Goal: Task Accomplishment & Management: Complete application form

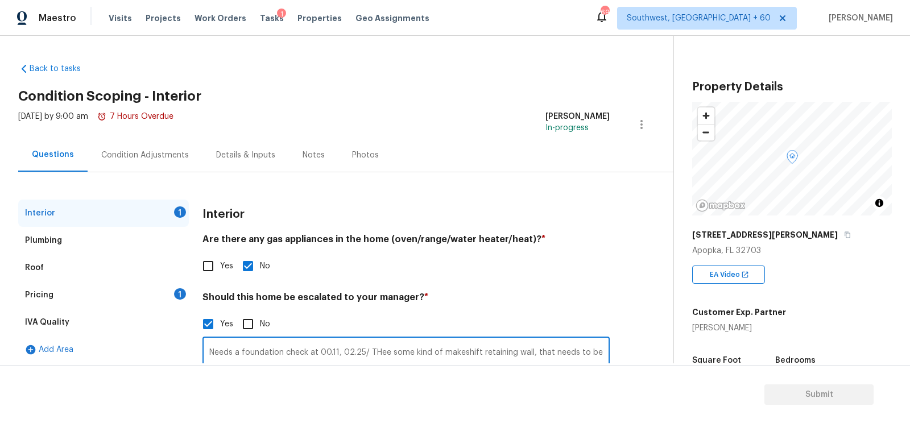
click at [150, 154] on div "Condition Adjustments" at bounding box center [145, 155] width 88 height 11
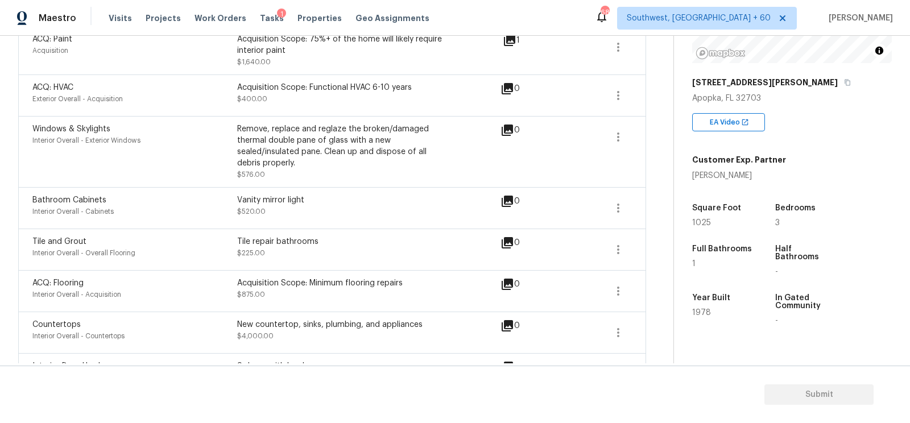
scroll to position [67, 0]
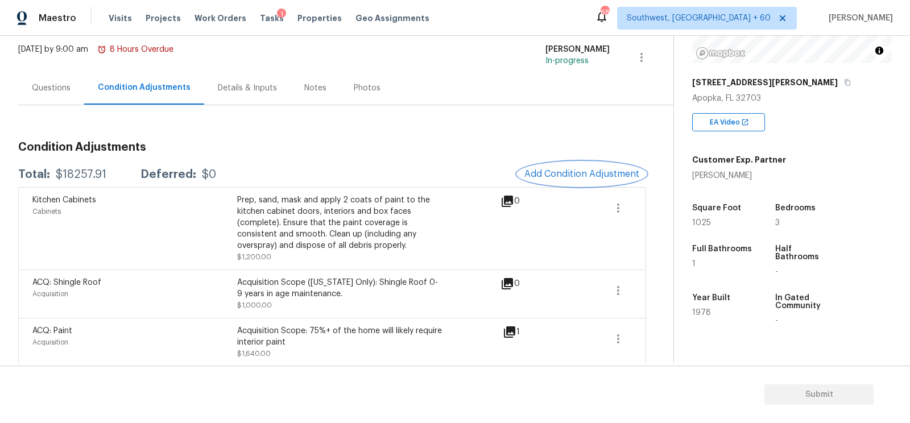
click at [606, 172] on span "Add Condition Adjustment" at bounding box center [581, 174] width 115 height 10
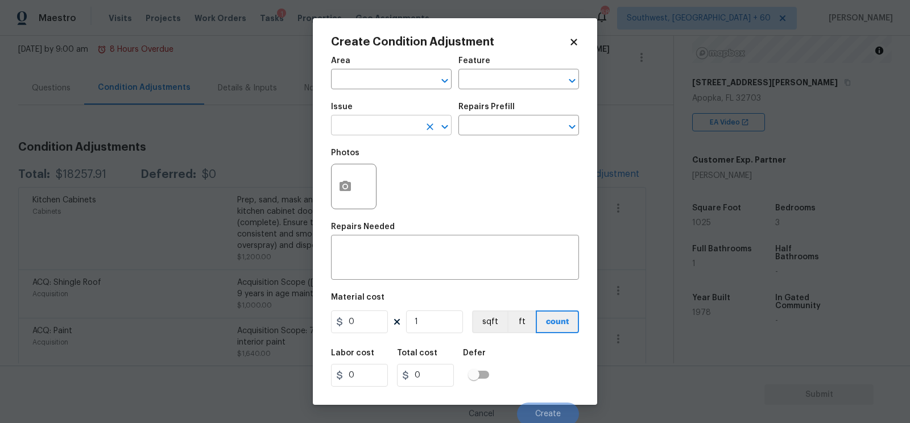
click at [360, 125] on input "text" at bounding box center [375, 127] width 89 height 18
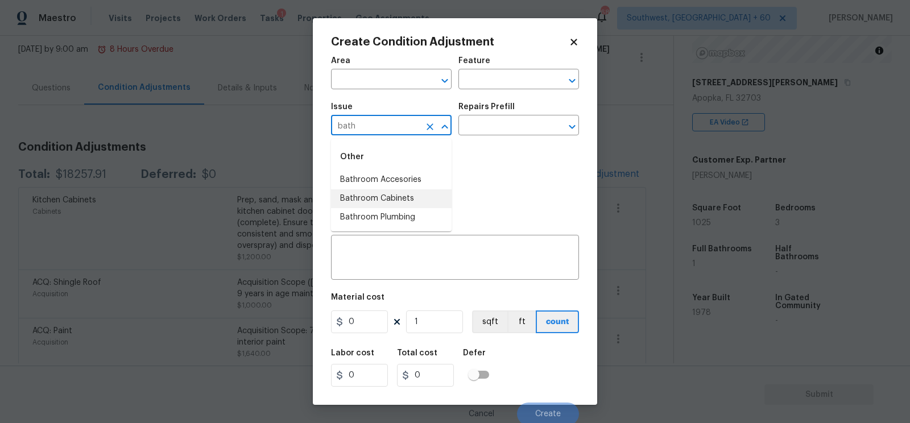
click at [396, 196] on li "Bathroom Cabinets" at bounding box center [391, 198] width 121 height 19
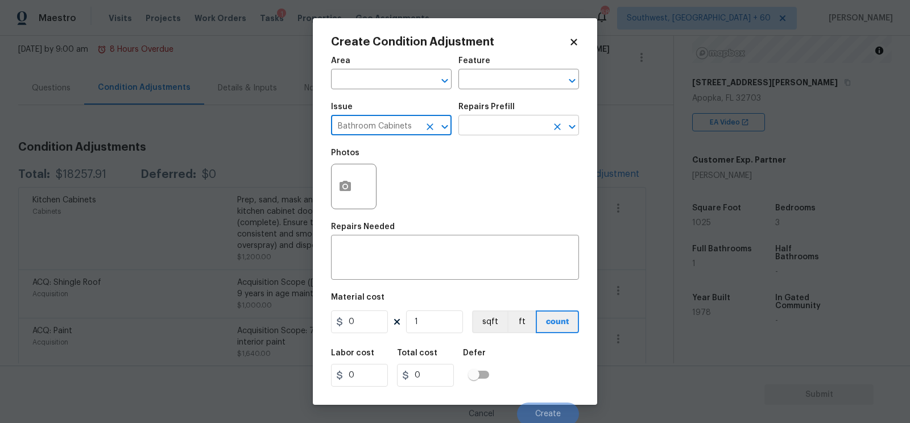
type input "Bathroom Cabinets"
click at [487, 131] on input "text" at bounding box center [502, 127] width 89 height 18
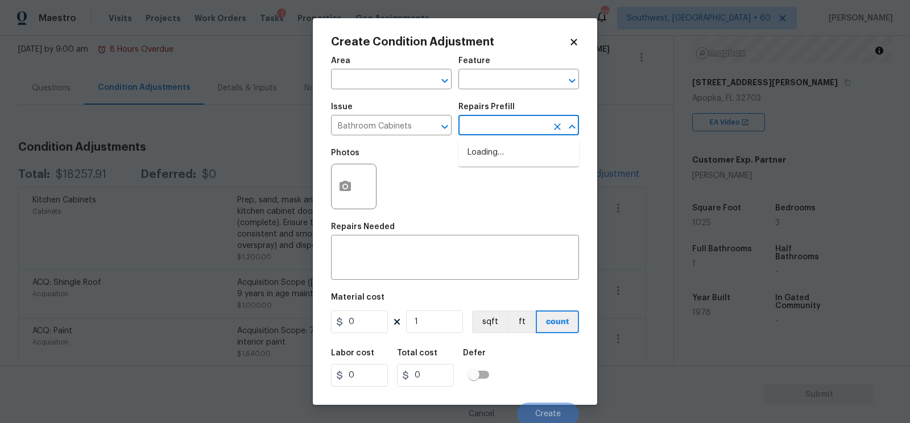
type input "p"
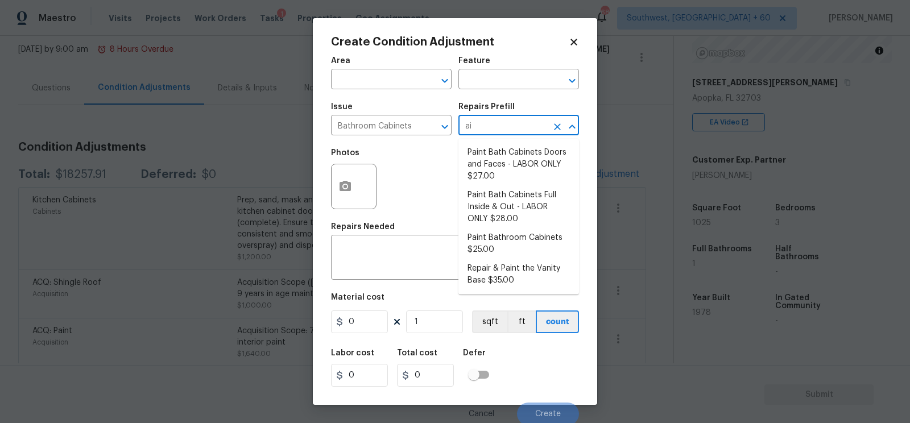
type input "ain"
click at [507, 238] on li "Paint Bathroom Cabinets $25.00" at bounding box center [518, 244] width 121 height 31
type input "Cabinets"
type textarea "Prep, sand, mask and apply 2 coats of paint to the bathroom cabinet doors, inte…"
type input "25"
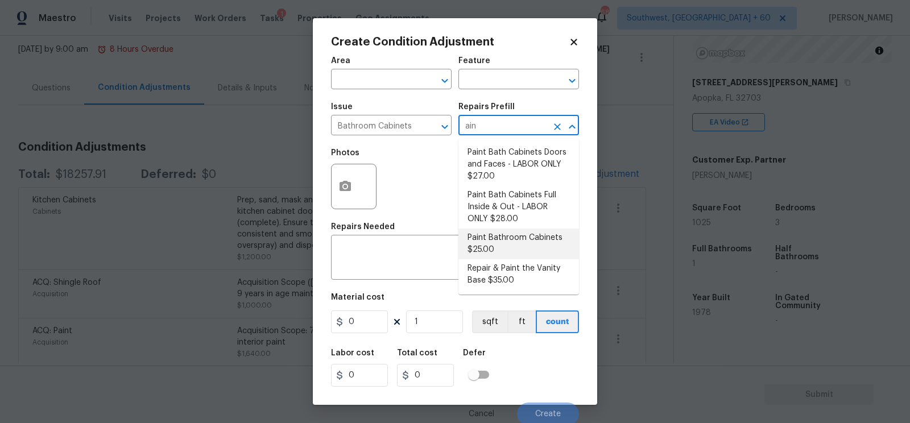
type input "25"
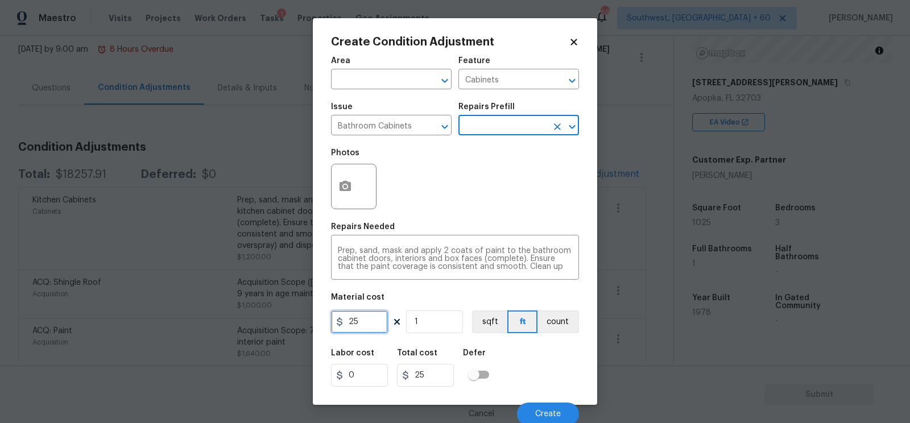
click at [384, 315] on input "25" at bounding box center [359, 322] width 57 height 23
type input "500"
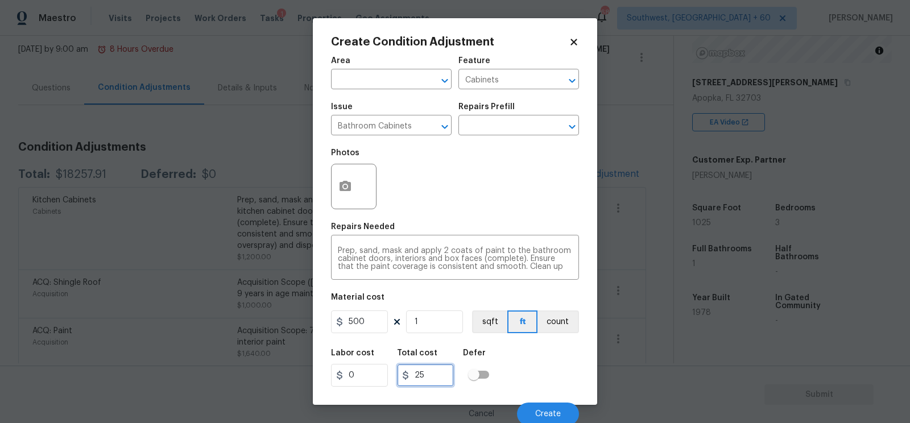
type input "500"
click at [436, 381] on input "500" at bounding box center [425, 375] width 57 height 23
click at [536, 415] on span "Create" at bounding box center [548, 414] width 26 height 9
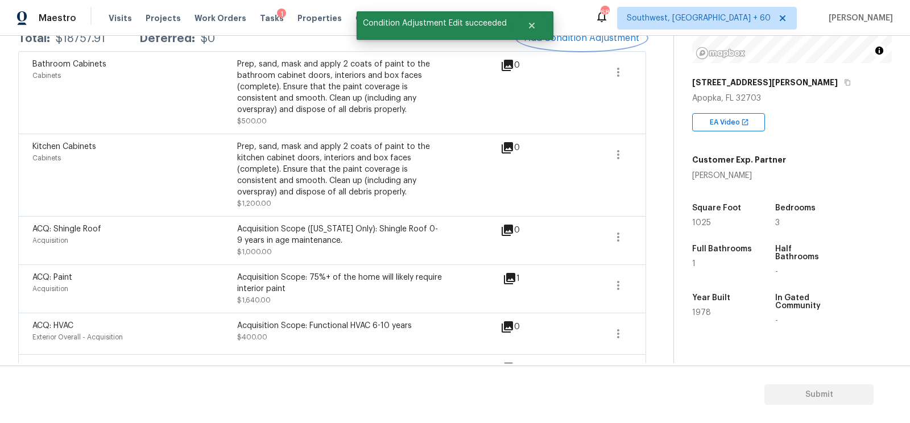
scroll to position [218, 0]
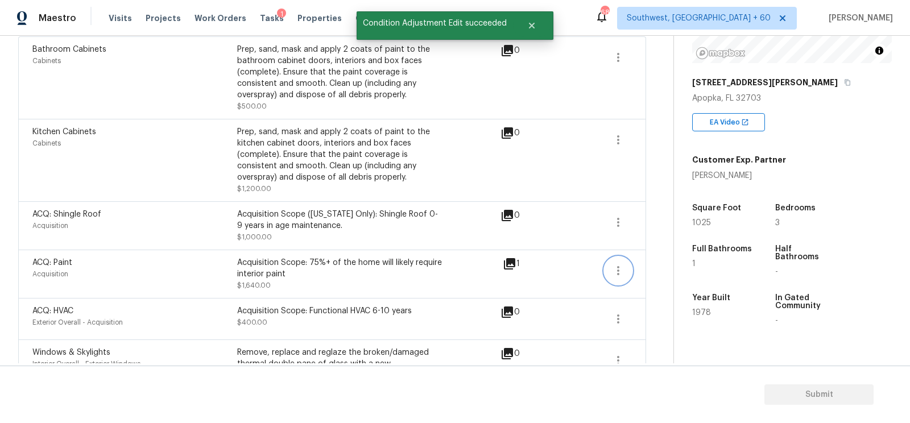
click at [620, 268] on icon "button" at bounding box center [618, 271] width 14 height 14
click at [669, 270] on div "Edit" at bounding box center [683, 267] width 89 height 11
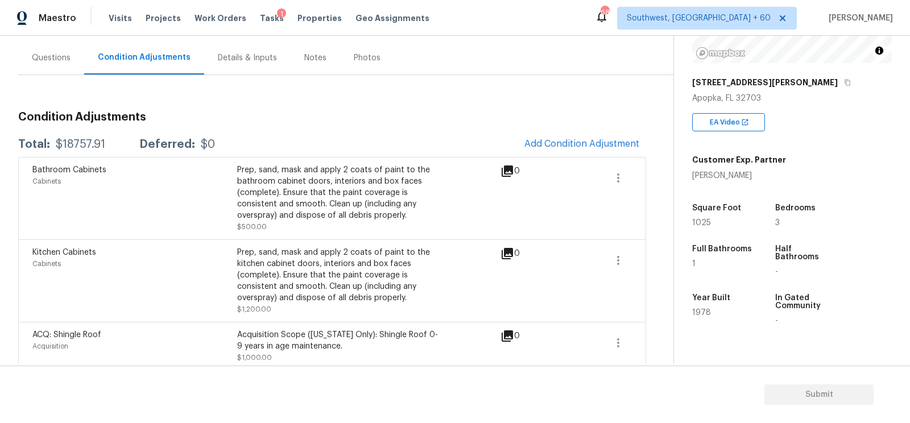
scroll to position [88, 0]
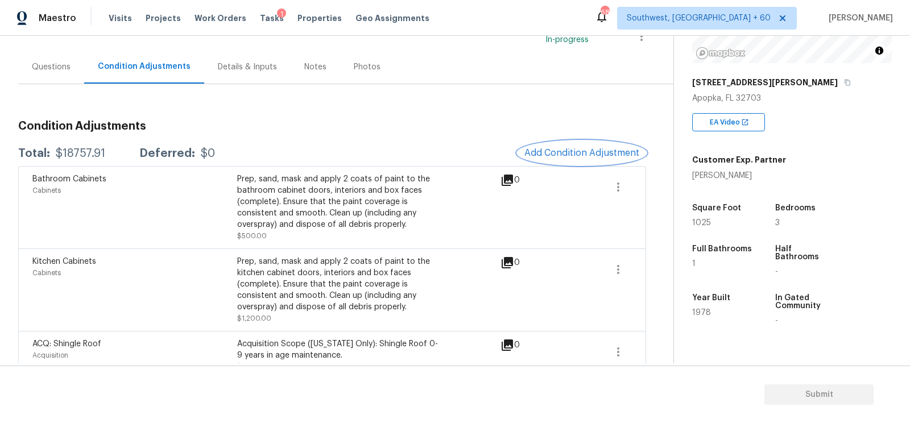
click at [568, 152] on span "Add Condition Adjustment" at bounding box center [581, 153] width 115 height 10
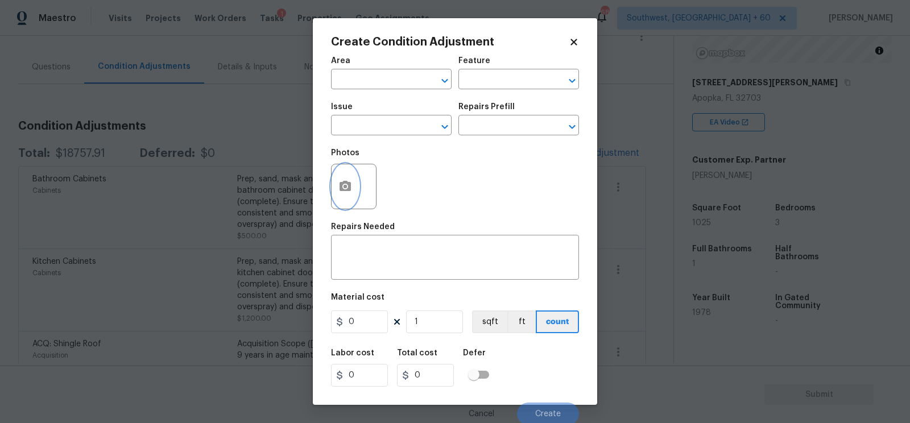
click at [344, 196] on button "button" at bounding box center [345, 186] width 27 height 44
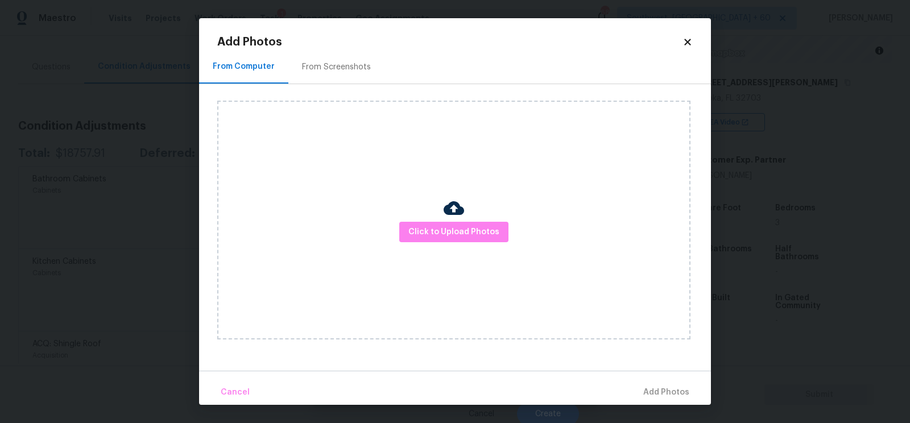
click at [427, 220] on div "Click to Upload Photos" at bounding box center [453, 220] width 473 height 239
click at [451, 229] on span "Click to Upload Photos" at bounding box center [453, 232] width 91 height 14
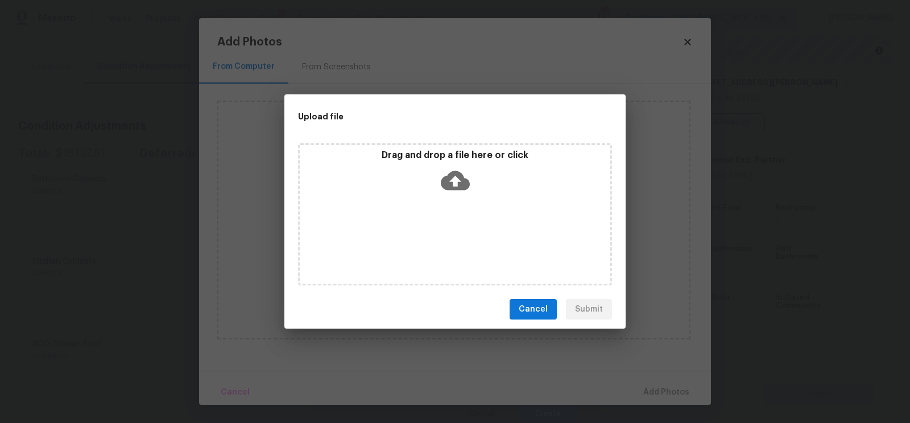
click at [456, 171] on icon at bounding box center [455, 180] width 29 height 19
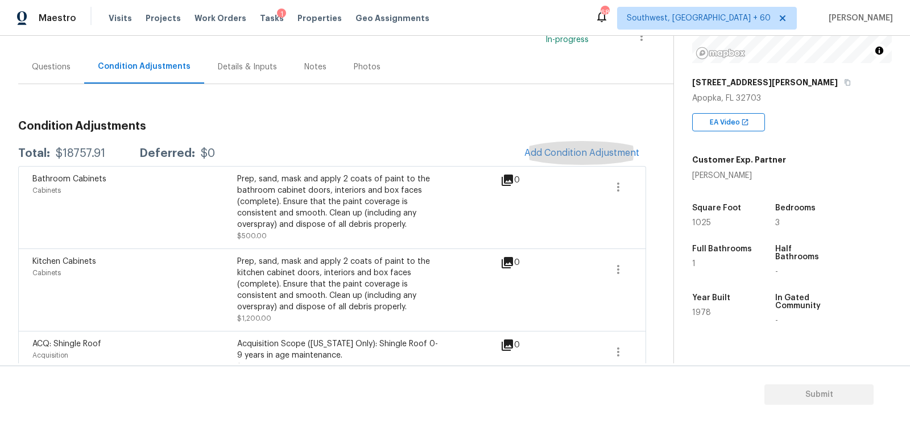
click at [69, 46] on div "Wed, Aug 13 2025 by 9:00 am 8 Hours Overdue" at bounding box center [95, 36] width 155 height 27
click at [60, 58] on div "Questions" at bounding box center [51, 67] width 66 height 34
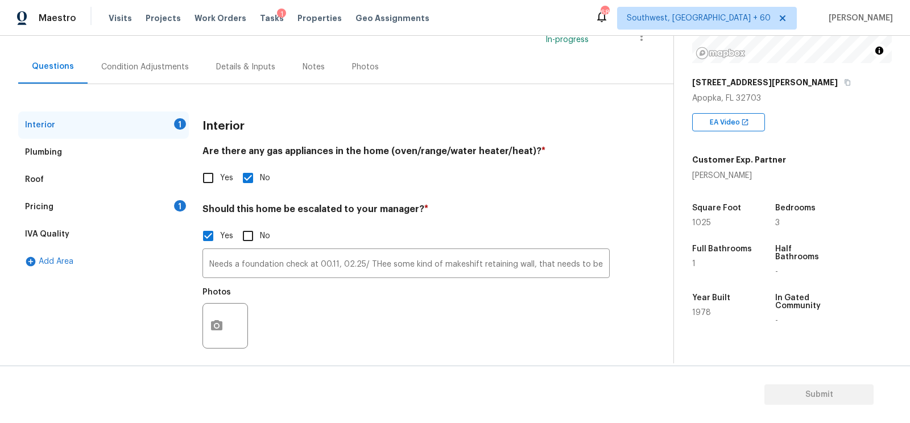
scroll to position [88, 0]
click at [226, 329] on button "button" at bounding box center [216, 326] width 27 height 44
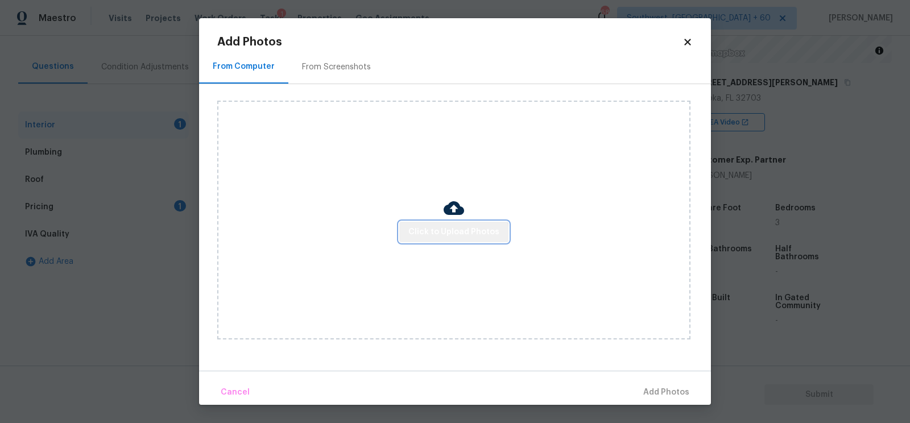
click at [455, 241] on button "Click to Upload Photos" at bounding box center [453, 232] width 109 height 21
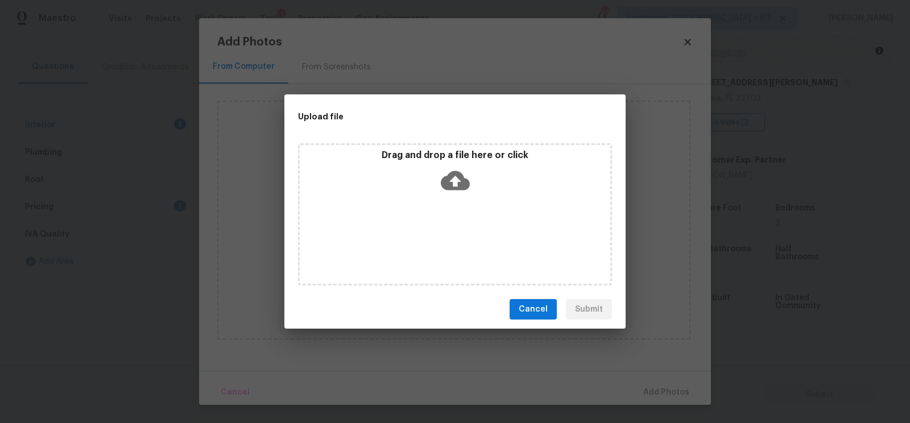
click at [450, 198] on div "Drag and drop a file here or click" at bounding box center [455, 214] width 314 height 142
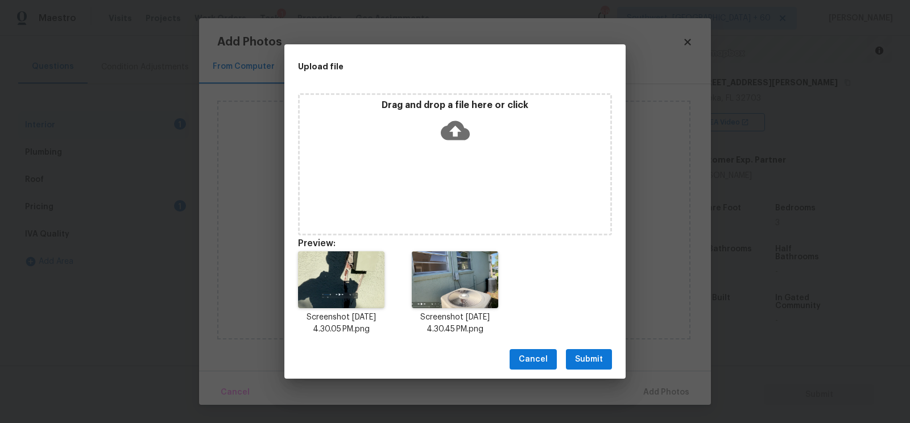
click at [585, 354] on span "Submit" at bounding box center [589, 360] width 28 height 14
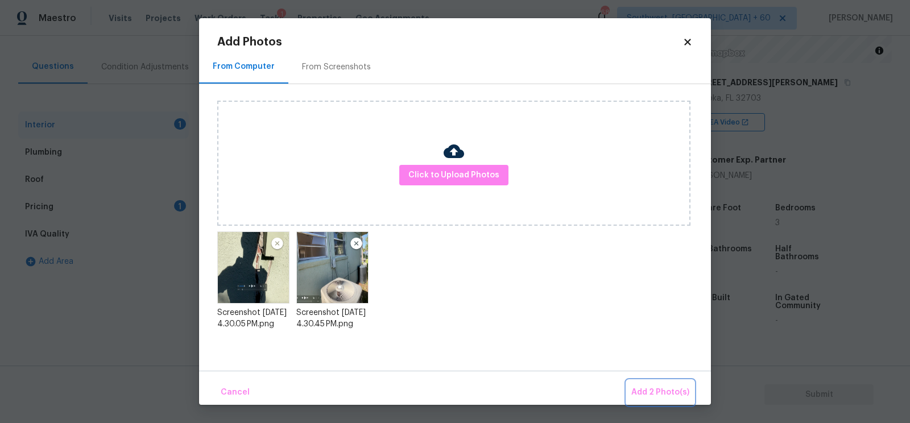
click at [651, 387] on span "Add 2 Photo(s)" at bounding box center [660, 393] width 58 height 14
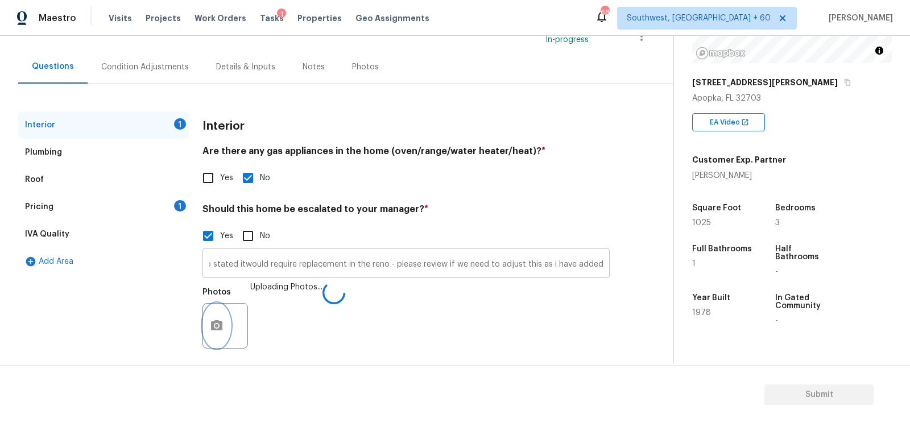
scroll to position [0, 1317]
click at [604, 268] on input "Needs a foundation check at 00.11, 02.25/ THee some kind of makeshift retaining…" at bounding box center [405, 264] width 407 height 27
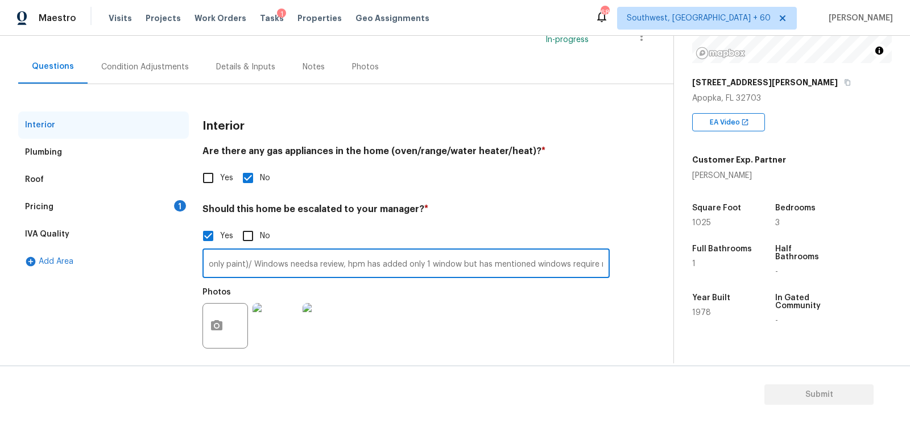
type input "Needs a foundation check at 00.11, 02.25/ THee some kind of makeshift retaining…"
click at [135, 210] on div "Pricing 1" at bounding box center [103, 206] width 171 height 27
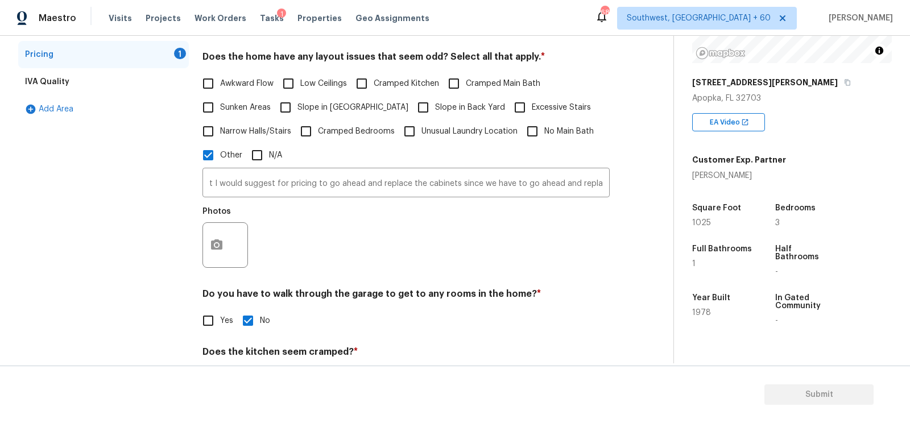
scroll to position [241, 0]
click at [203, 248] on button "button" at bounding box center [216, 244] width 27 height 44
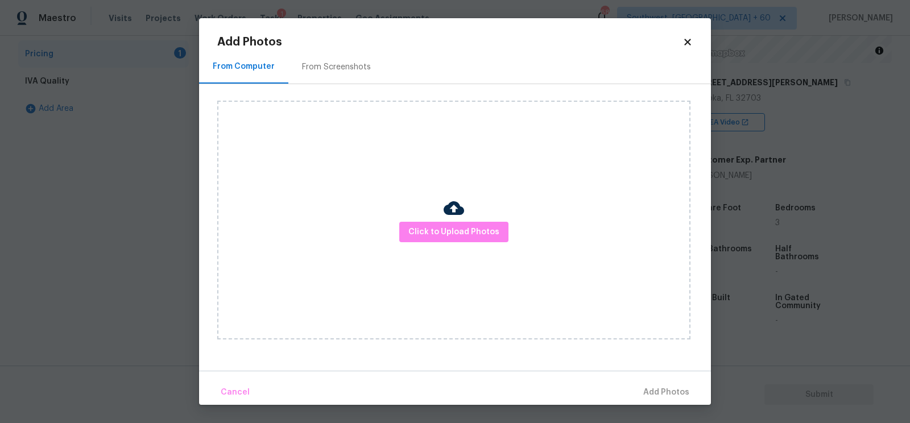
click at [499, 246] on div "Click to Upload Photos" at bounding box center [453, 220] width 473 height 239
click at [474, 225] on span "Click to Upload Photos" at bounding box center [453, 232] width 91 height 14
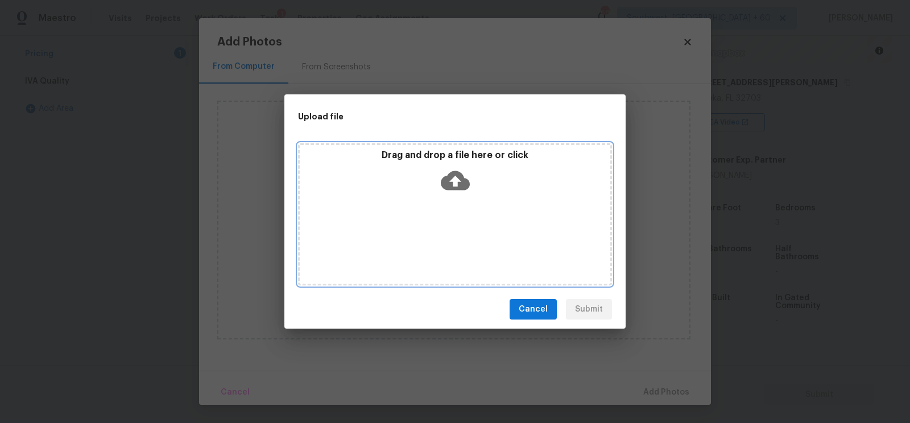
click at [446, 160] on p "Drag and drop a file here or click" at bounding box center [455, 156] width 311 height 12
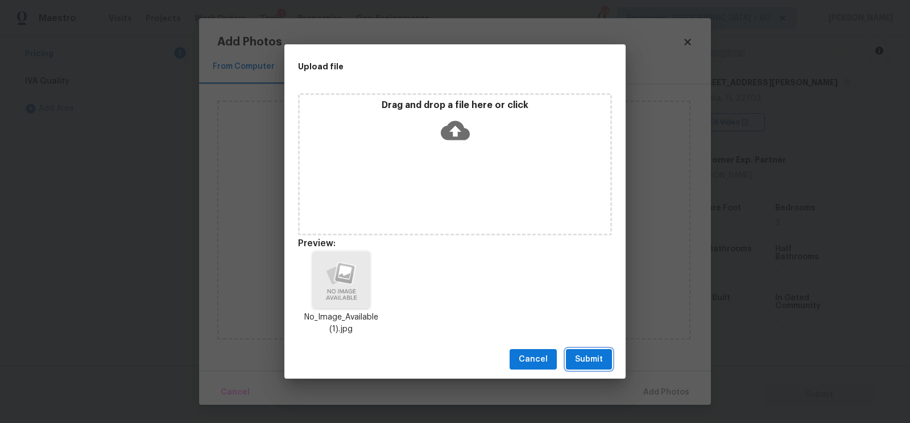
click at [587, 362] on span "Submit" at bounding box center [589, 360] width 28 height 14
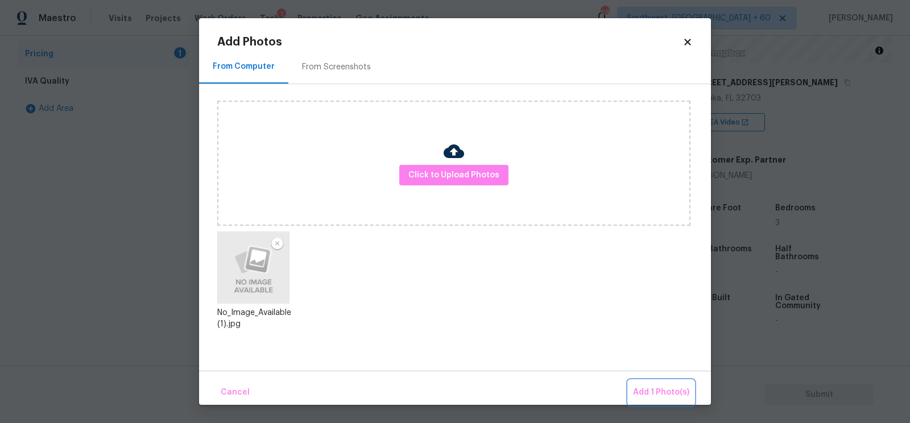
click at [656, 394] on span "Add 1 Photo(s)" at bounding box center [661, 393] width 56 height 14
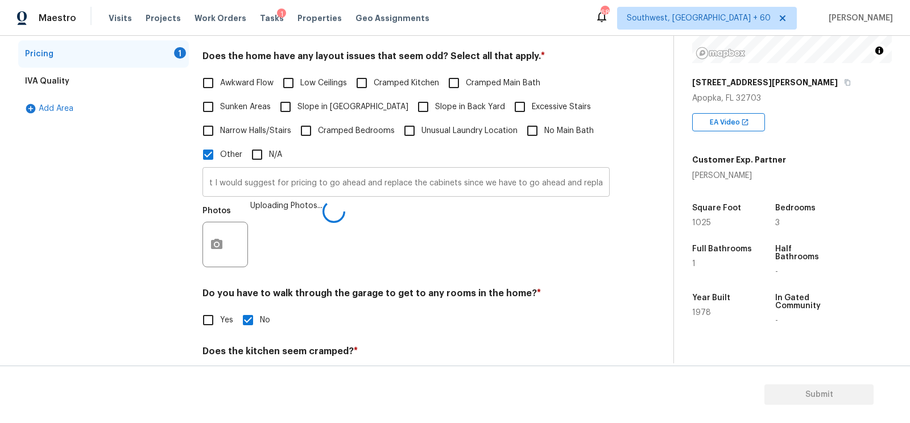
click at [211, 177] on input "t I would suggest for pricing to go ahead and replace the cabinets since we hav…" at bounding box center [405, 183] width 407 height 27
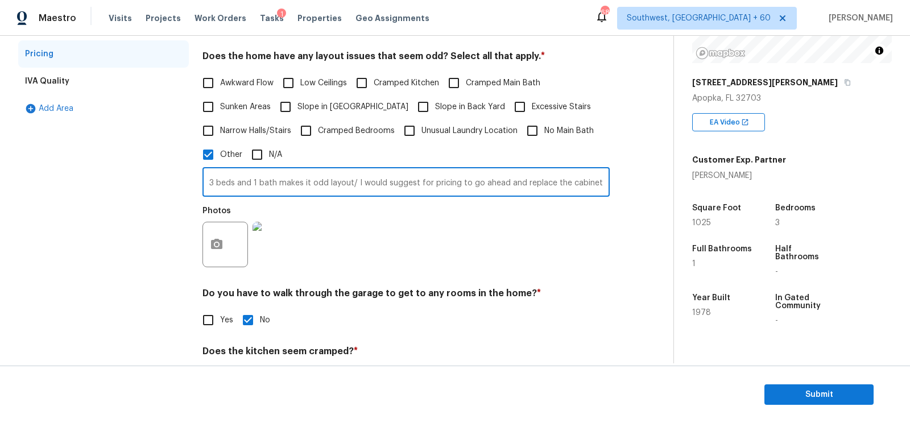
scroll to position [342, 0]
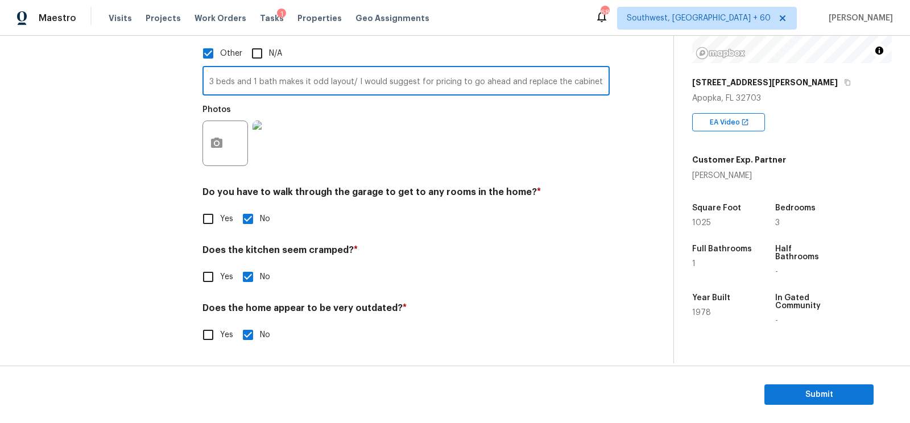
type input "3 beds and 1 bath makes it odd layout/ I would suggest for pricing to go ahead …"
click at [214, 321] on div "Does the home appear to be very outdated? * Yes No" at bounding box center [405, 325] width 407 height 44
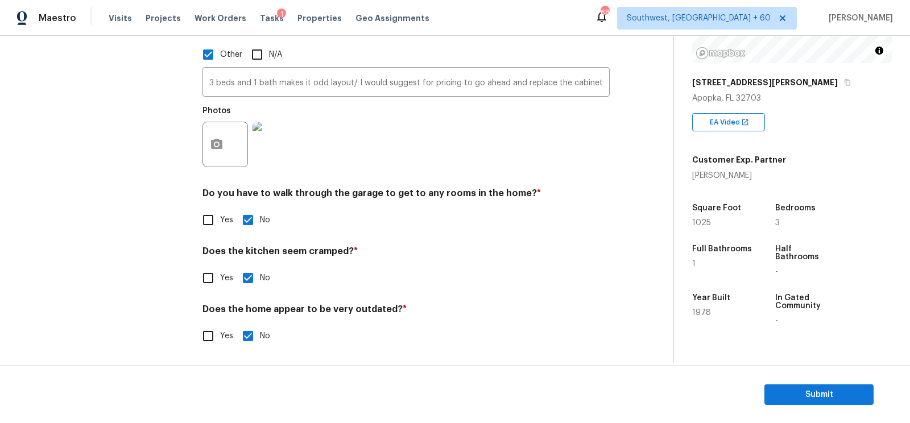
click at [210, 332] on input "Yes" at bounding box center [208, 336] width 24 height 24
checkbox input "true"
checkbox input "false"
click at [246, 361] on input "text" at bounding box center [405, 366] width 407 height 27
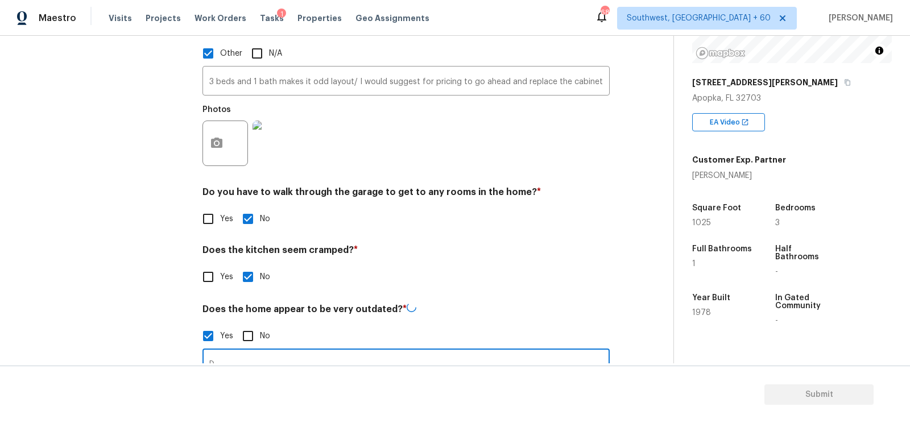
scroll to position [347, 0]
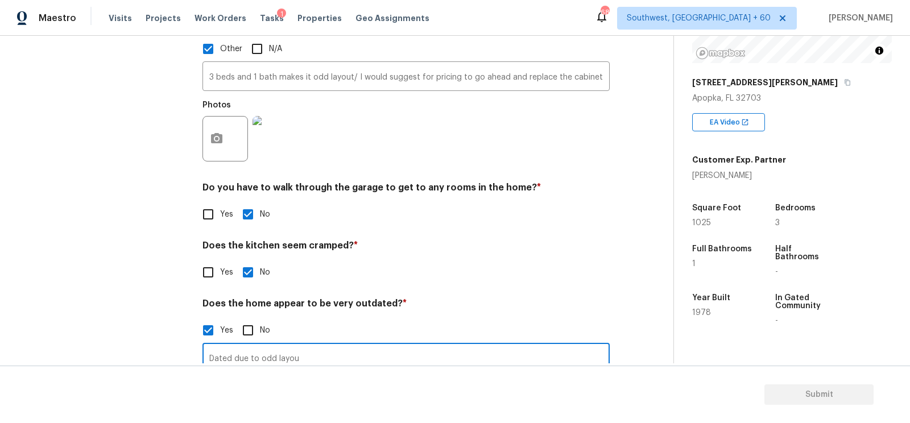
type input "Dated due to odd layout"
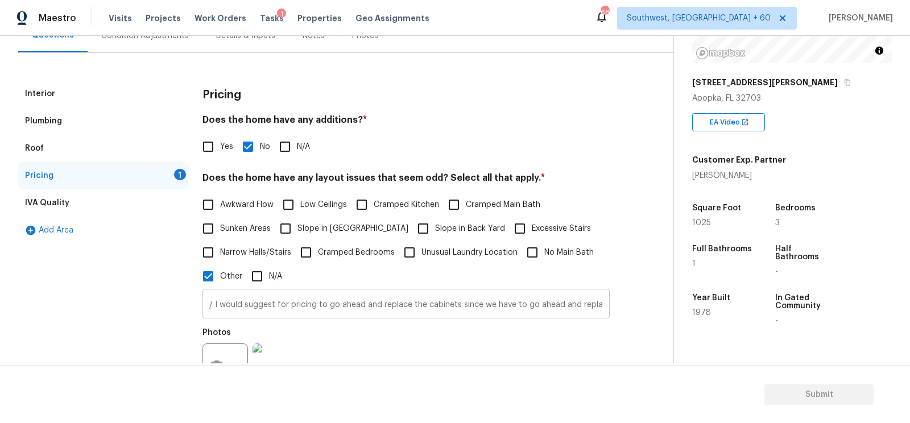
scroll to position [0, 272]
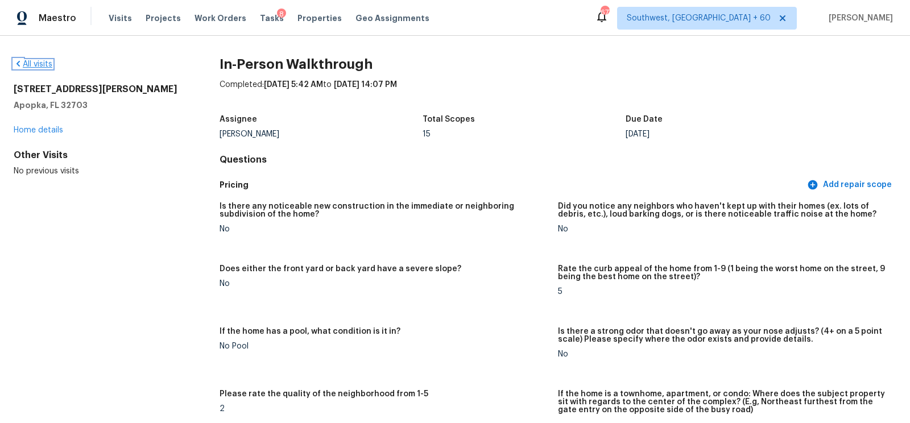
click at [39, 65] on link "All visits" at bounding box center [33, 64] width 39 height 8
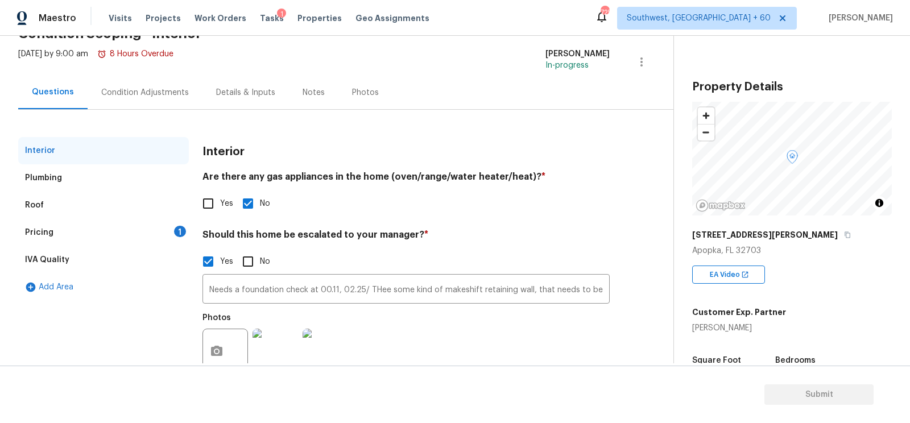
scroll to position [64, 0]
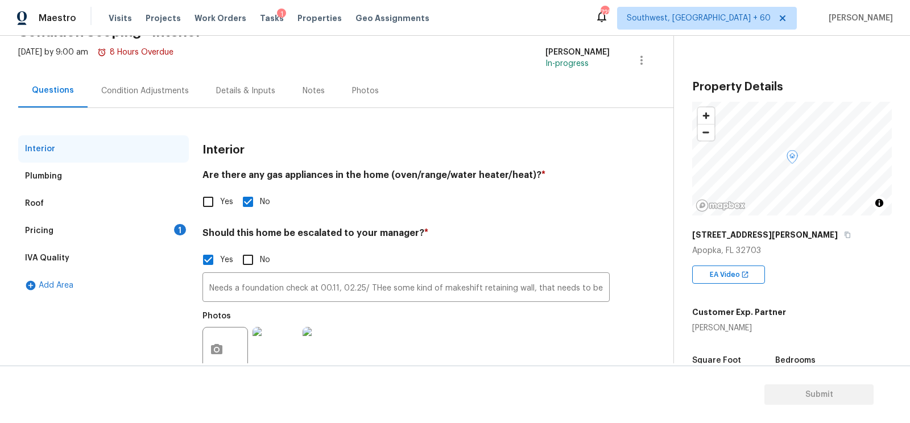
click at [68, 238] on div "Pricing 1" at bounding box center [103, 230] width 171 height 27
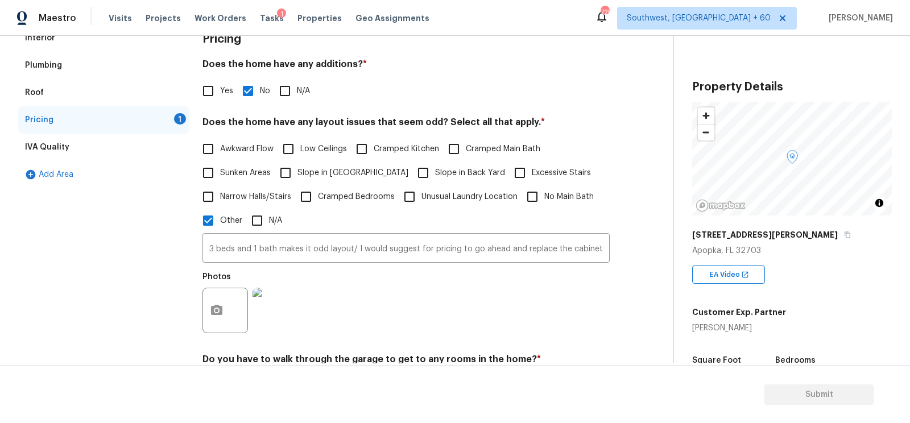
scroll to position [374, 0]
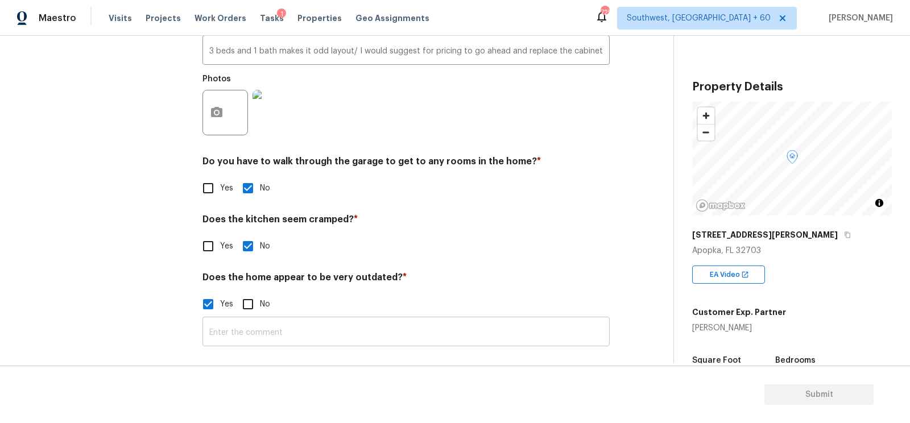
click at [273, 338] on input "text" at bounding box center [405, 333] width 407 height 27
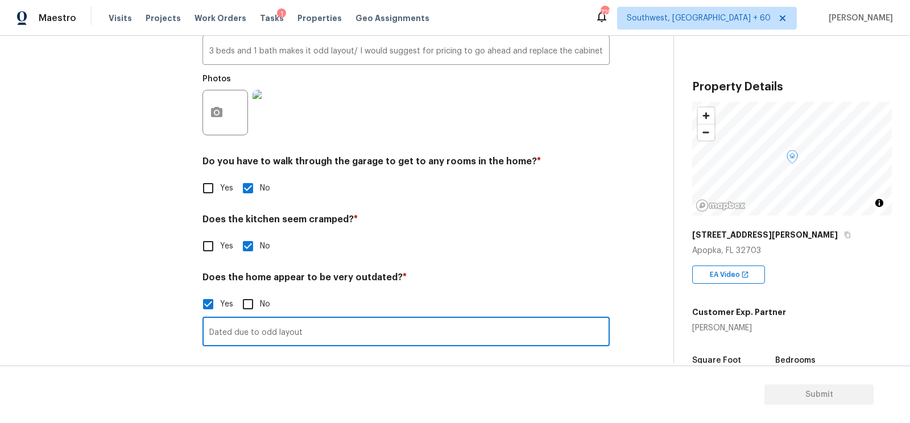
type input "Dated due to odd layout"
click at [359, 216] on h4 "Does the kitchen seem cramped? *" at bounding box center [405, 222] width 407 height 16
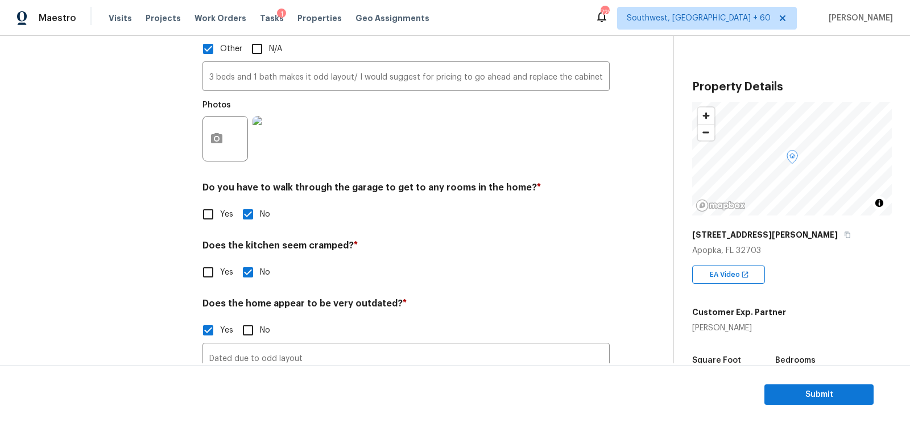
scroll to position [340, 0]
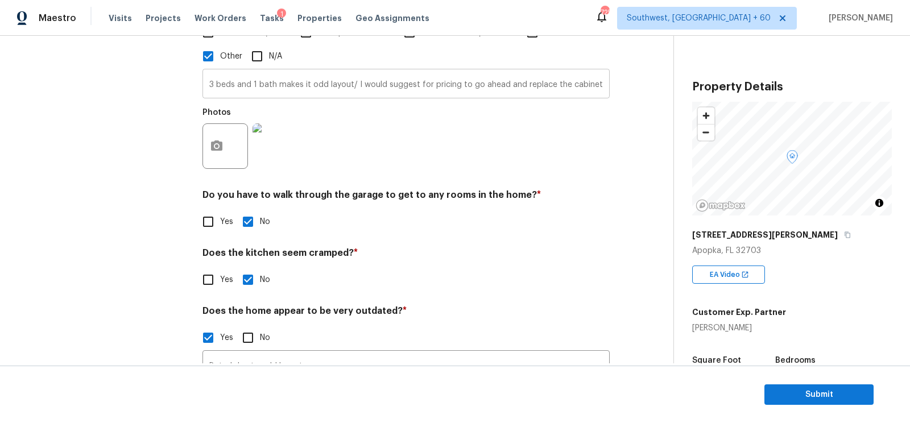
click at [353, 81] on input "3 beds and 1 bath makes it odd layout/ I would suggest for pricing to go ahead …" at bounding box center [405, 85] width 407 height 27
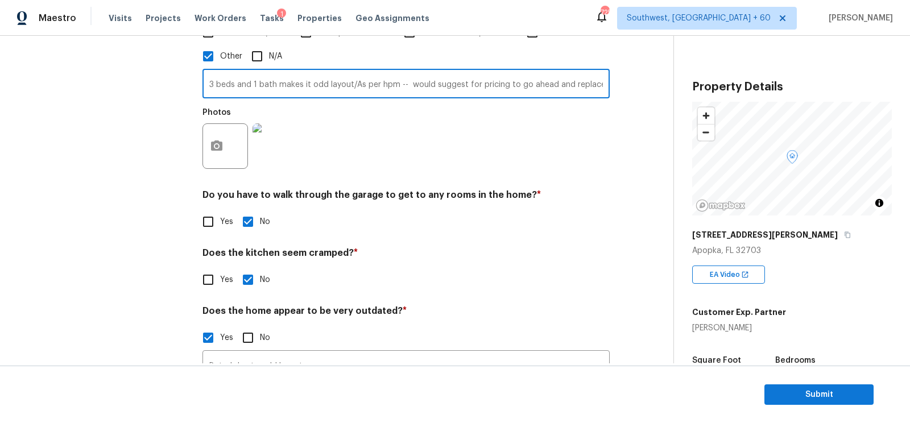
type input "3 beds and 1 bath makes it odd layout/As per hpm -- would suggest for pricing t…"
click at [427, 154] on div "Photos" at bounding box center [405, 139] width 407 height 74
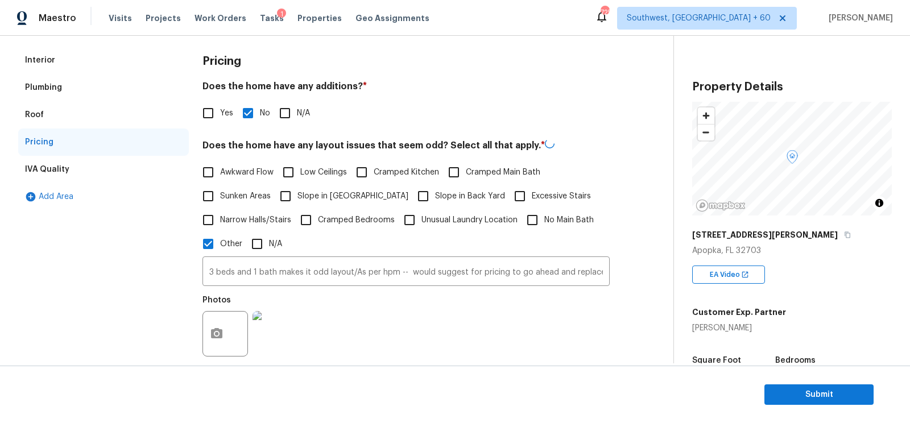
scroll to position [0, 0]
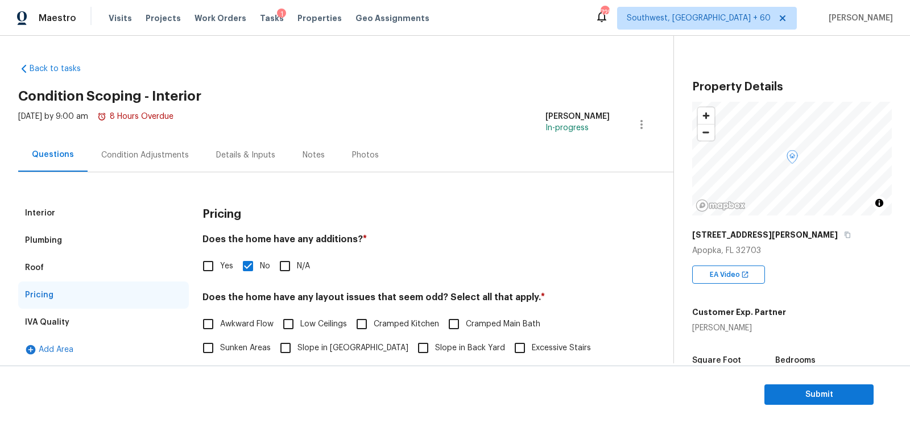
click at [130, 145] on div "Condition Adjustments" at bounding box center [145, 155] width 115 height 34
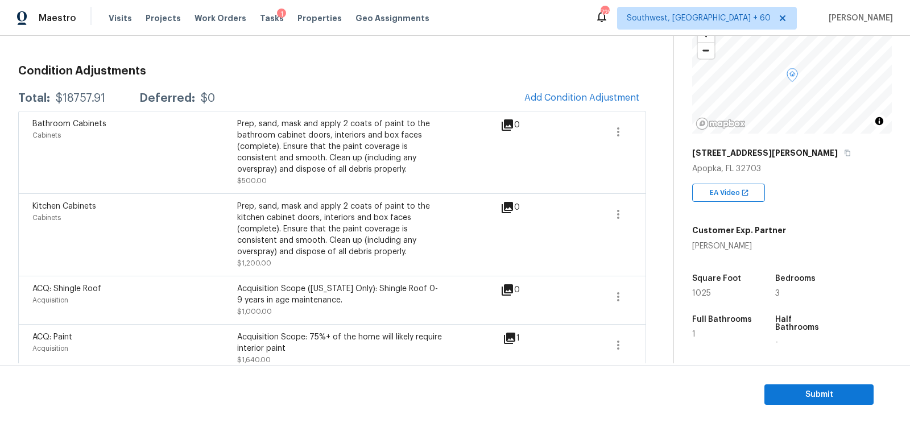
scroll to position [115, 0]
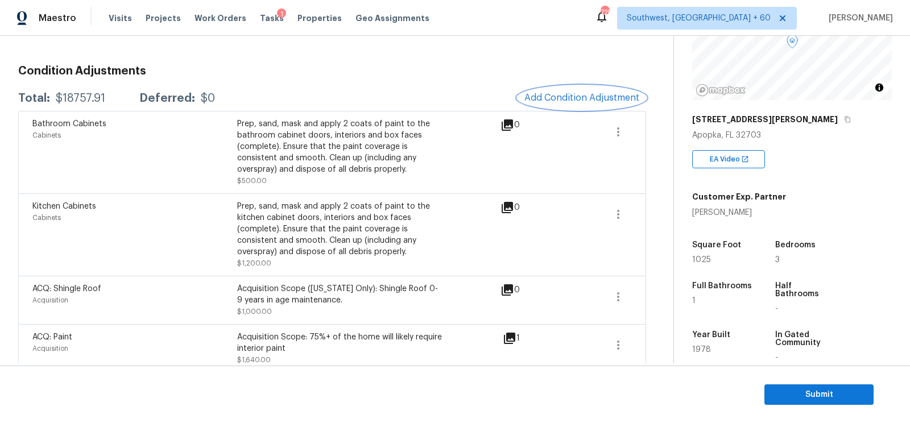
click at [560, 98] on span "Add Condition Adjustment" at bounding box center [581, 98] width 115 height 10
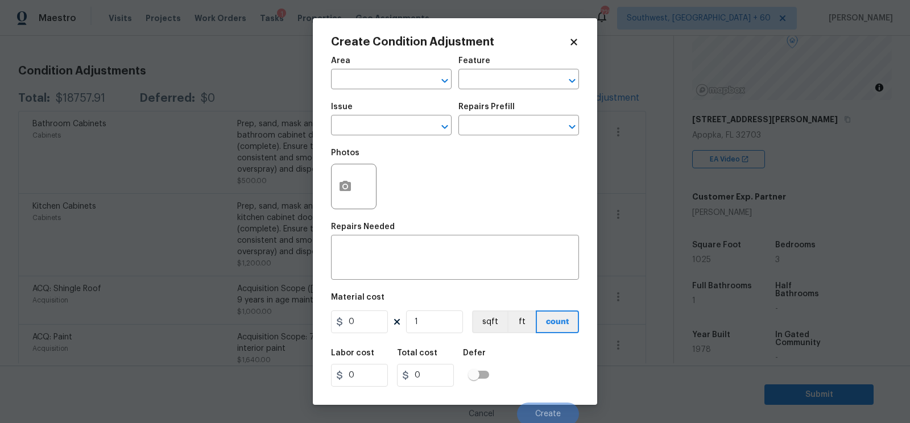
click at [363, 138] on span "Issue ​" at bounding box center [391, 119] width 121 height 46
click at [367, 130] on input "text" at bounding box center [375, 127] width 89 height 18
click at [378, 166] on div "Other" at bounding box center [391, 156] width 121 height 27
click at [378, 172] on li "Condition charge" at bounding box center [391, 180] width 121 height 19
type input "Condition charge"
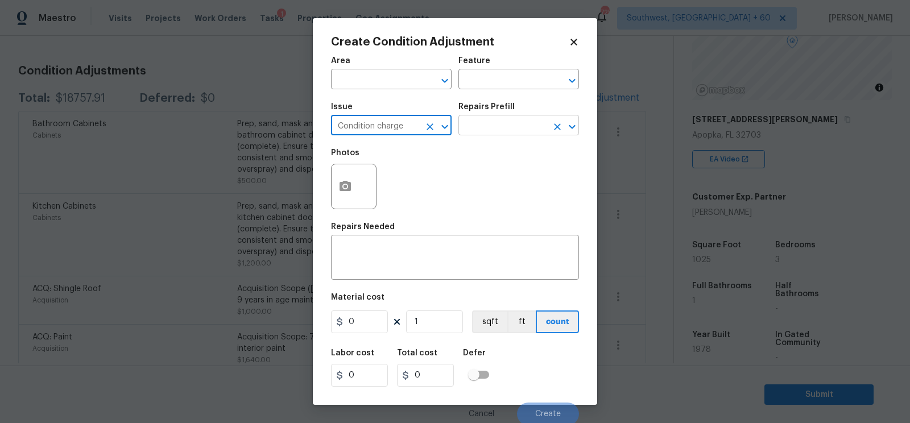
click at [495, 126] on input "text" at bounding box center [502, 127] width 89 height 18
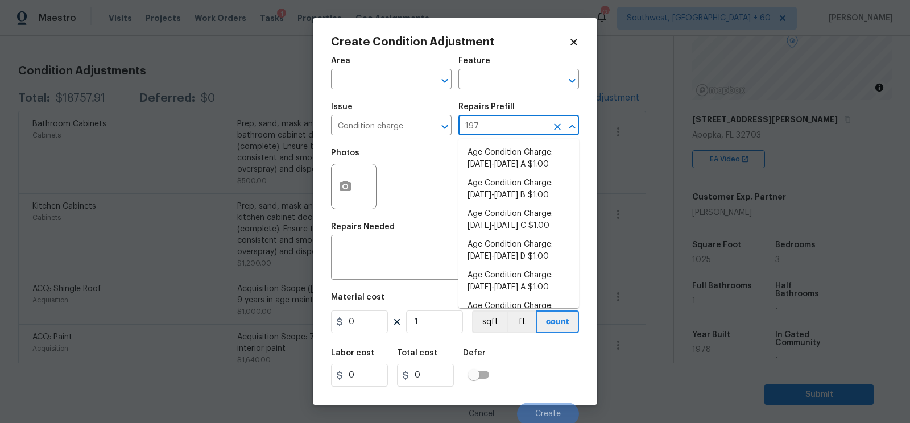
type input "1978"
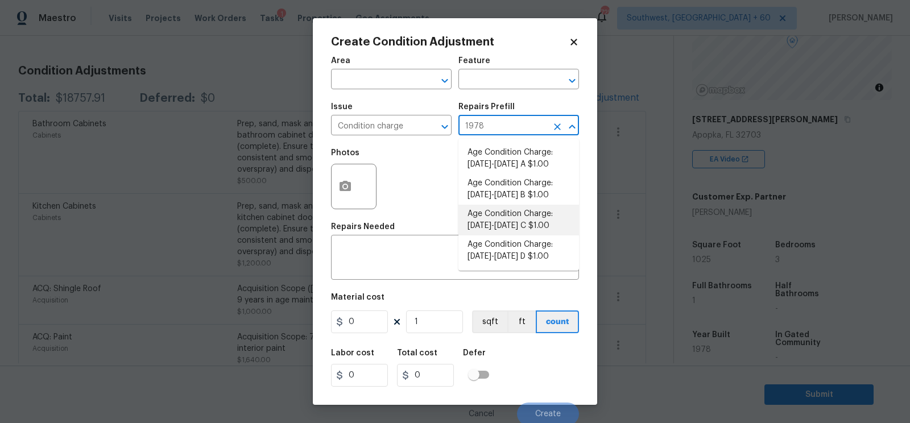
click at [510, 230] on li "Age Condition Charge: [DATE]-[DATE] C $1.00" at bounding box center [518, 220] width 121 height 31
type input "Home Readiness Packages"
type textarea "Age Condition Charge: [DATE]-[DATE] C"
type input "1"
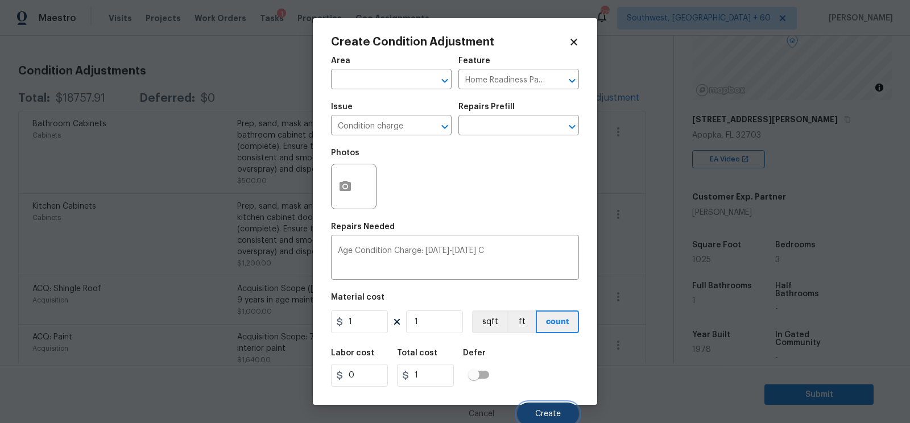
click at [548, 417] on span "Create" at bounding box center [548, 414] width 26 height 9
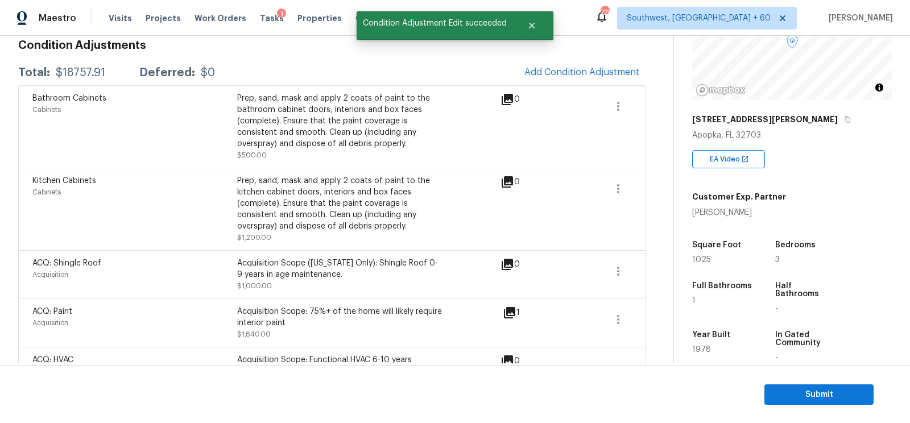
scroll to position [143, 0]
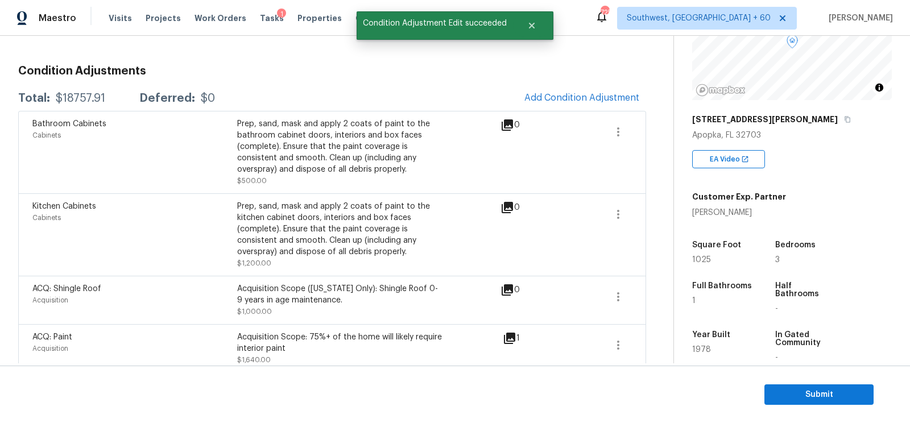
click at [85, 94] on div "$18757.91" at bounding box center [80, 98] width 49 height 11
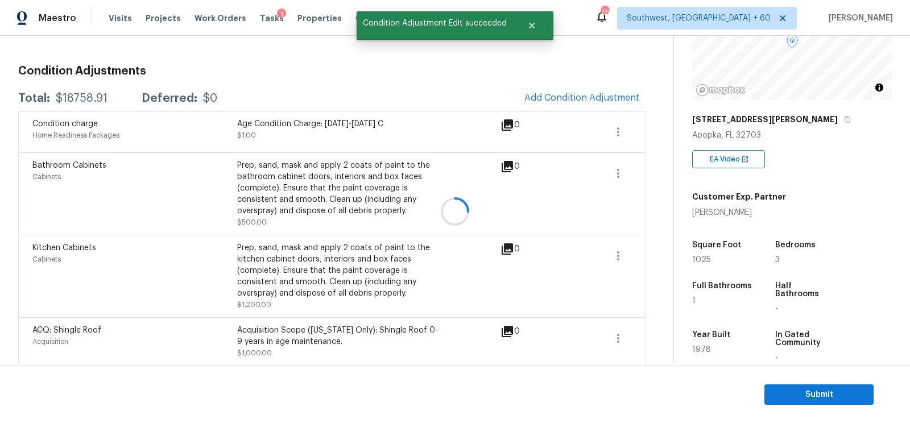
click at [85, 94] on div at bounding box center [455, 211] width 910 height 423
click at [85, 94] on div "$18758.91" at bounding box center [82, 98] width 52 height 11
copy div "$18758.91"
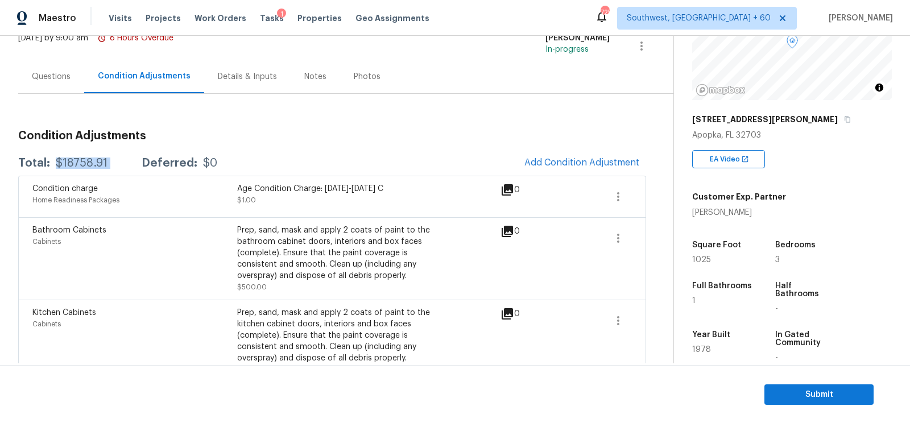
click at [45, 64] on div "Questions" at bounding box center [51, 77] width 66 height 34
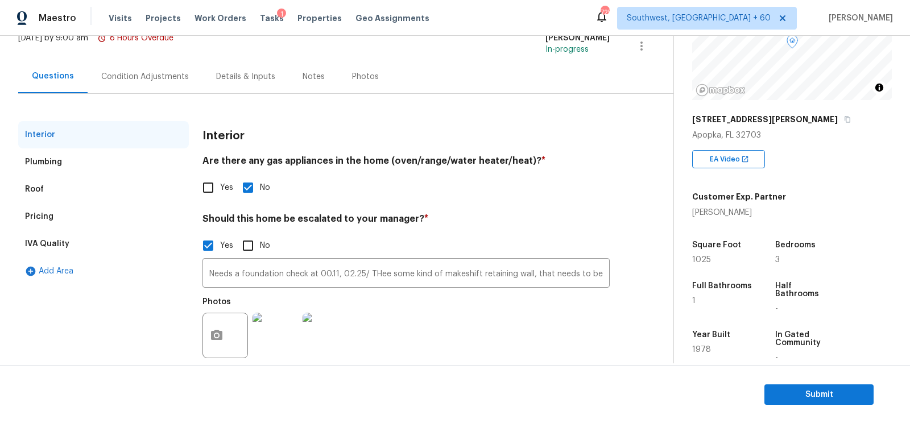
scroll to position [78, 0]
click at [380, 279] on input "Needs a foundation check at 00.11, 02.25/ THee some kind of makeshift retaining…" at bounding box center [405, 274] width 407 height 27
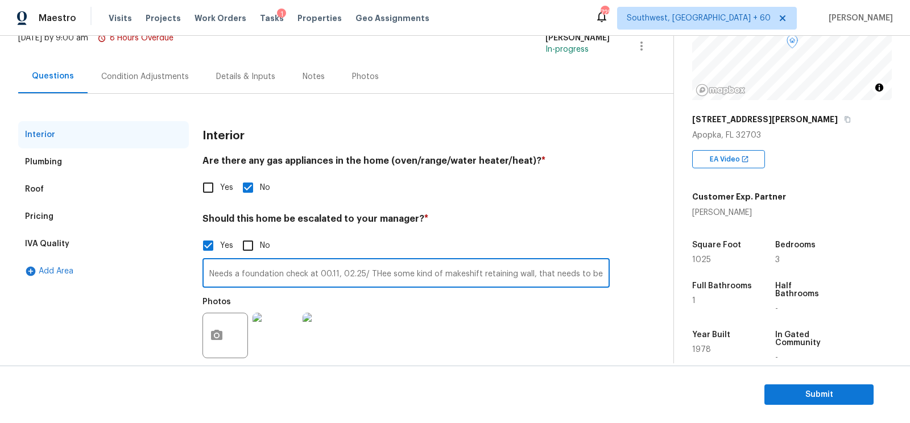
click at [380, 279] on input "Needs a foundation check at 00.11, 02.25/ THee some kind of makeshift retaining…" at bounding box center [405, 274] width 407 height 27
click at [78, 218] on div "Pricing" at bounding box center [103, 216] width 171 height 27
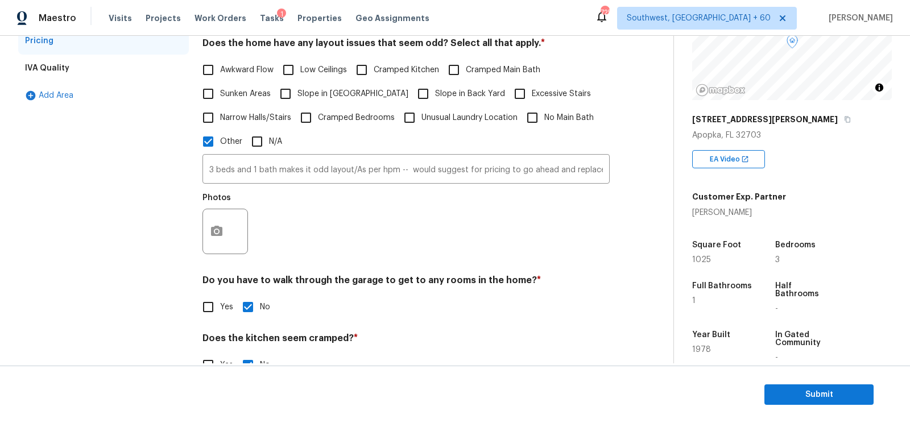
scroll to position [259, 0]
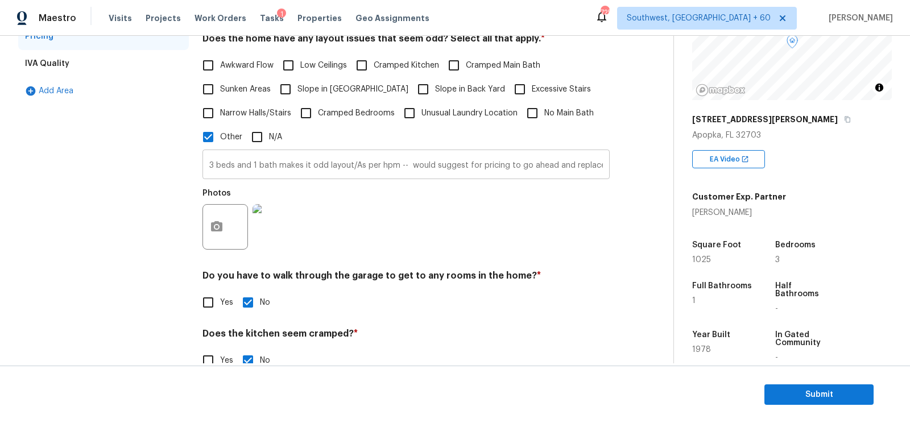
click at [362, 165] on input "3 beds and 1 bath makes it odd layout/As per hpm -- would suggest for pricing t…" at bounding box center [405, 165] width 407 height 27
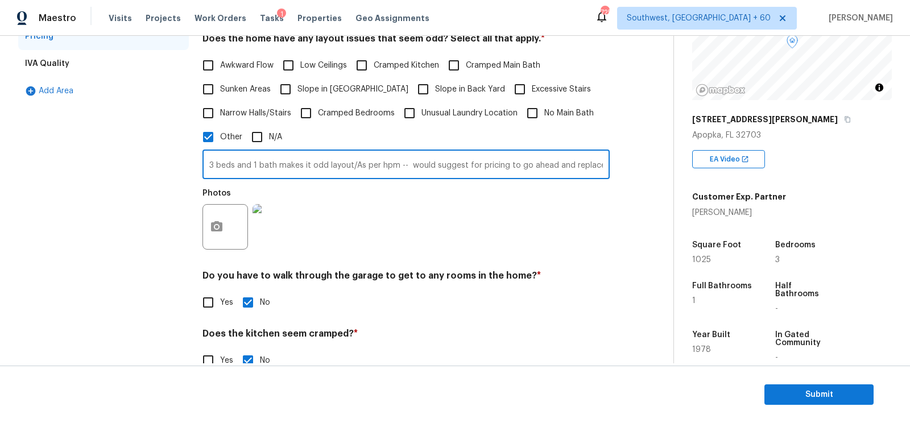
click at [362, 165] on input "3 beds and 1 bath makes it odd layout/As per hpm -- would suggest for pricing t…" at bounding box center [405, 165] width 407 height 27
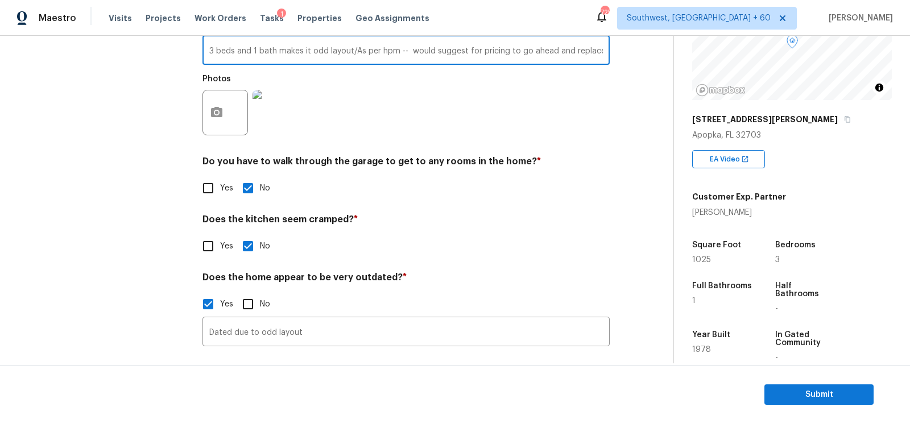
scroll to position [0, 0]
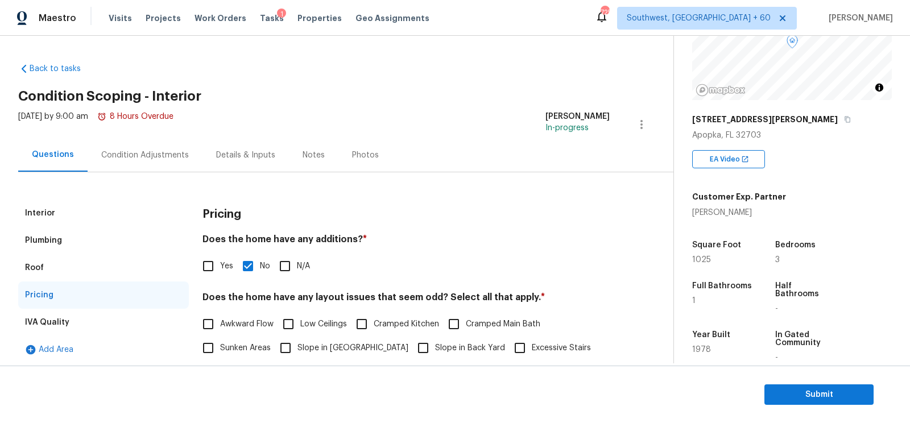
click at [152, 160] on div "Condition Adjustments" at bounding box center [145, 155] width 88 height 11
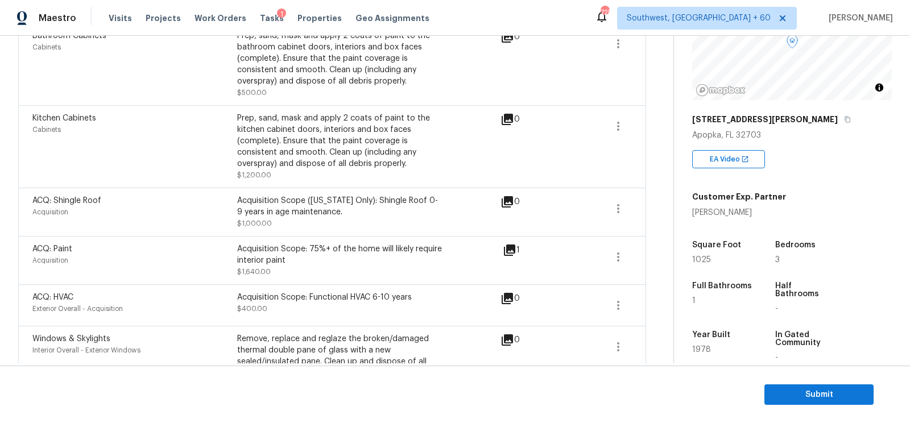
scroll to position [247, 0]
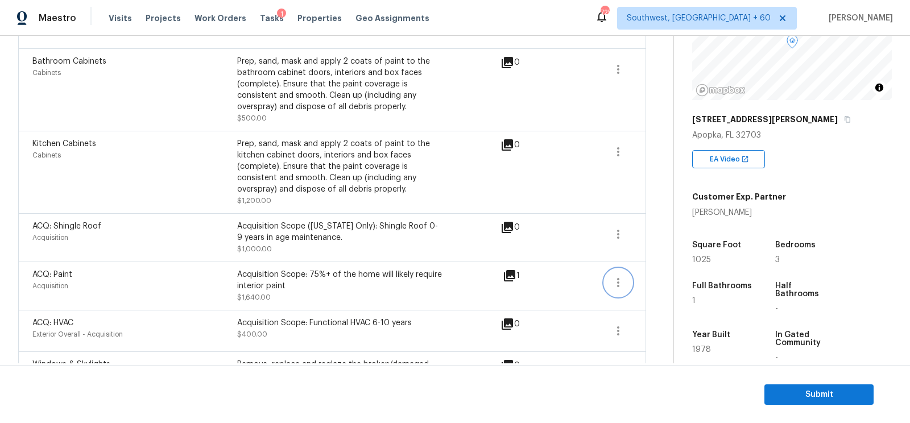
click at [612, 280] on icon "button" at bounding box center [618, 283] width 14 height 14
click at [654, 281] on div "Edit" at bounding box center [683, 279] width 89 height 11
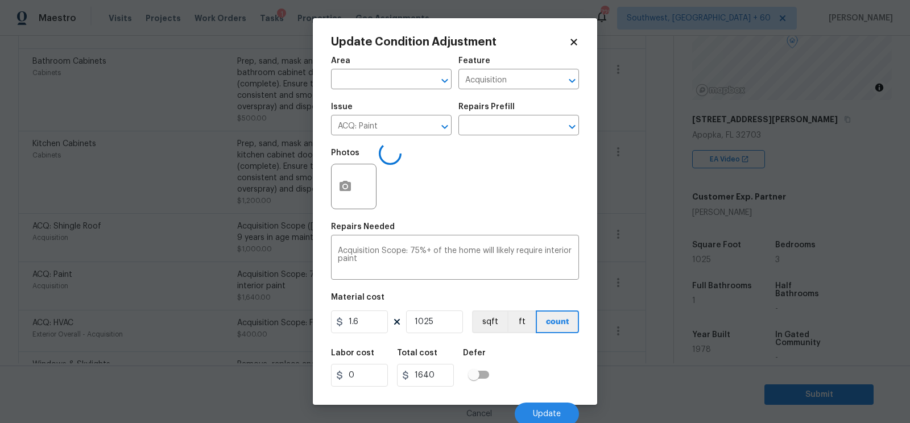
click at [637, 319] on body "Maestro Visits Projects Work Orders Tasks 1 Properties Geo Assignments 725 Sout…" at bounding box center [455, 211] width 910 height 423
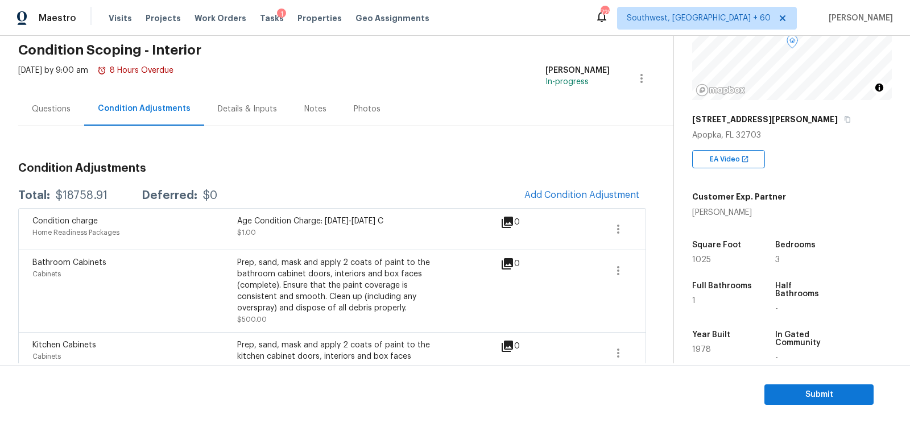
scroll to position [47, 0]
click at [589, 168] on h3 "Condition Adjustments" at bounding box center [332, 167] width 628 height 11
click at [580, 194] on span "Add Condition Adjustment" at bounding box center [581, 194] width 115 height 10
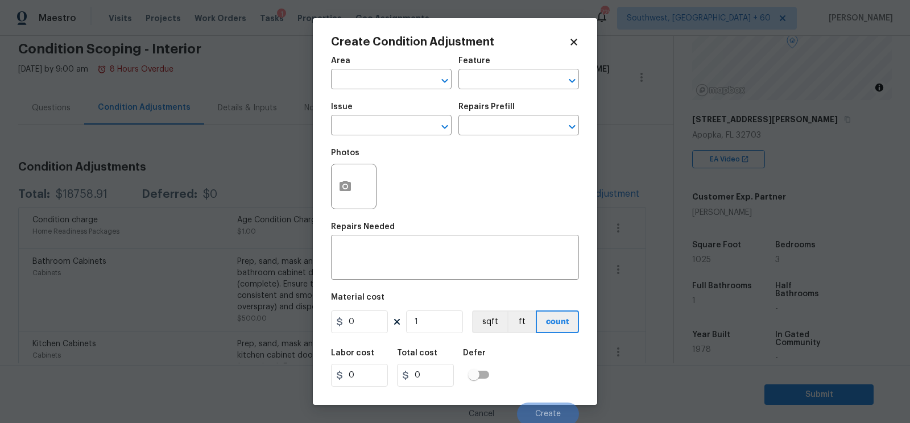
click at [331, 184] on div at bounding box center [354, 187] width 46 height 46
click at [349, 191] on icon "button" at bounding box center [345, 186] width 11 height 10
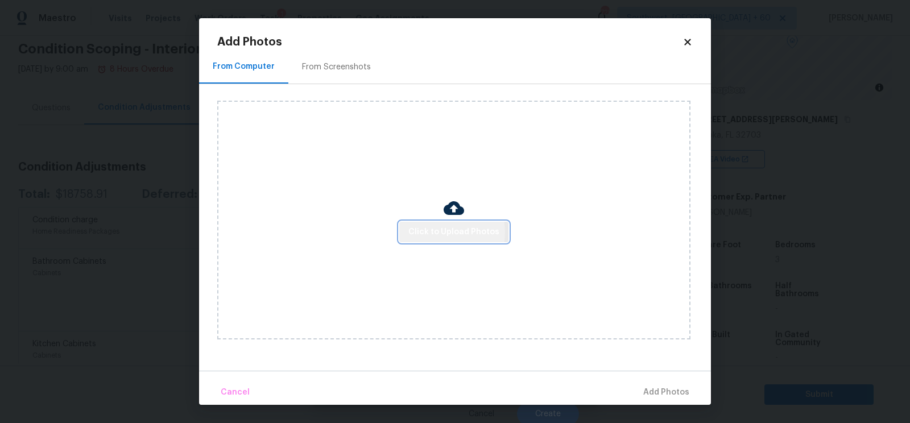
click at [436, 233] on span "Click to Upload Photos" at bounding box center [453, 232] width 91 height 14
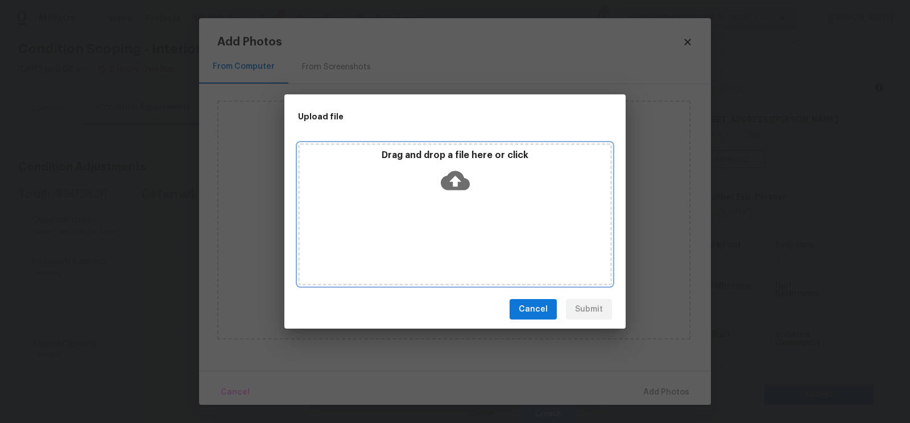
click at [454, 183] on icon at bounding box center [455, 180] width 29 height 29
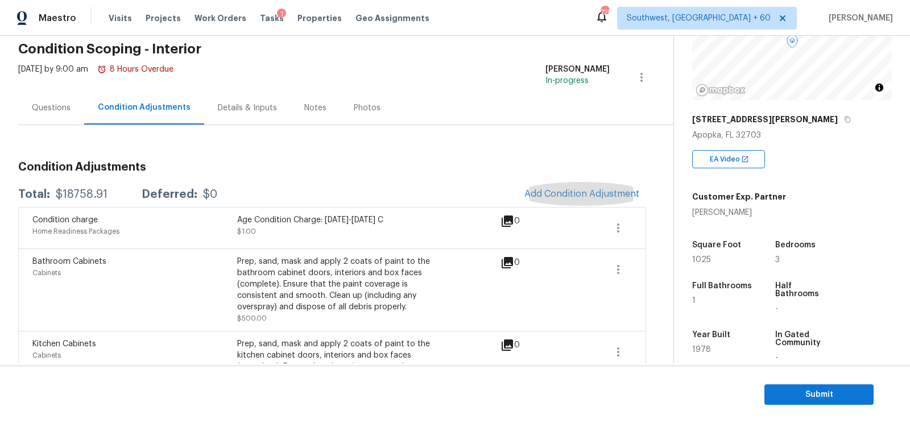
click at [812, 395] on span "Submit" at bounding box center [819, 395] width 91 height 14
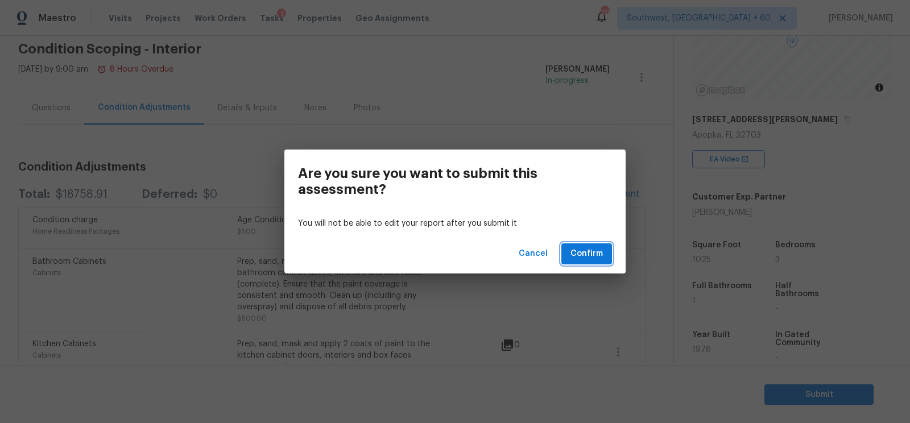
click at [593, 257] on span "Confirm" at bounding box center [586, 254] width 32 height 14
